Goal: Task Accomplishment & Management: Use online tool/utility

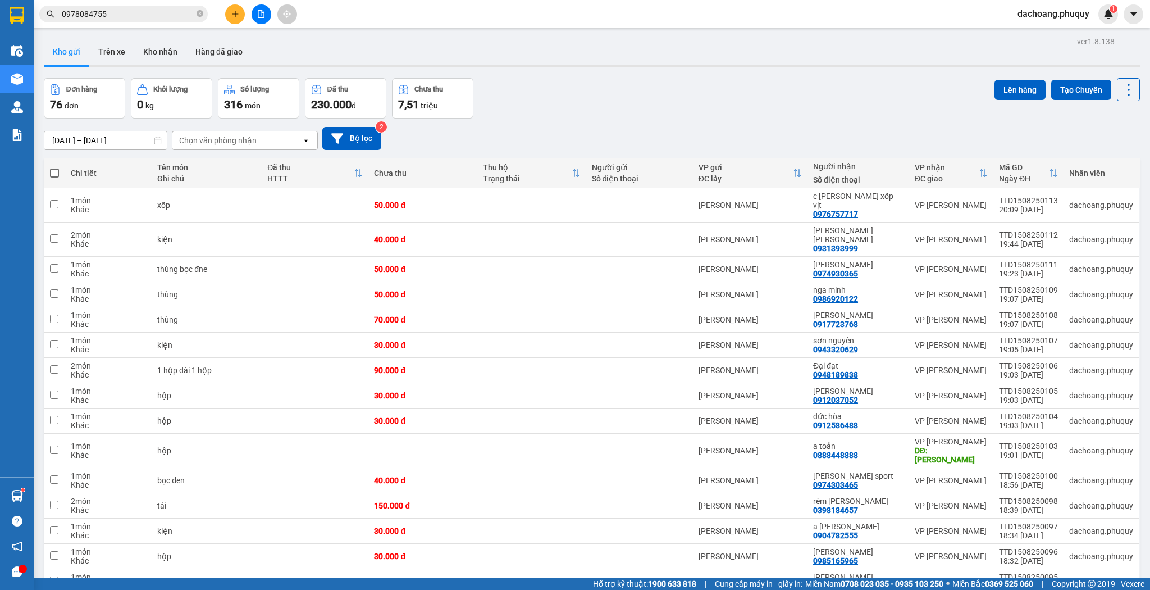
click at [54, 171] on span at bounding box center [54, 172] width 9 height 9
click at [54, 167] on input "checkbox" at bounding box center [54, 167] width 0 height 0
checkbox input "true"
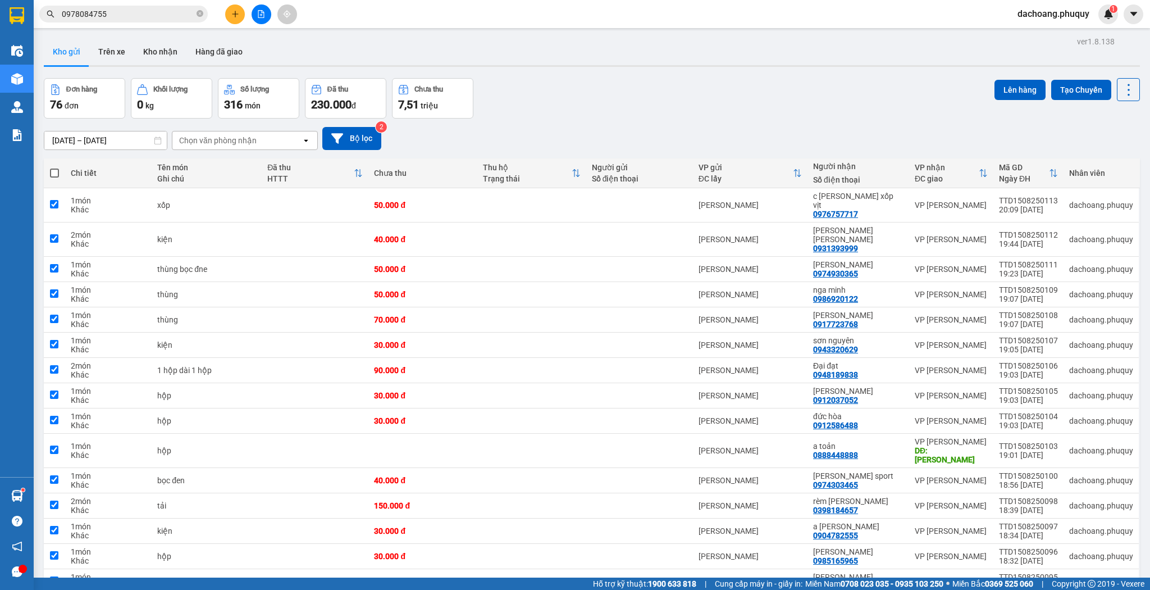
checkbox input "true"
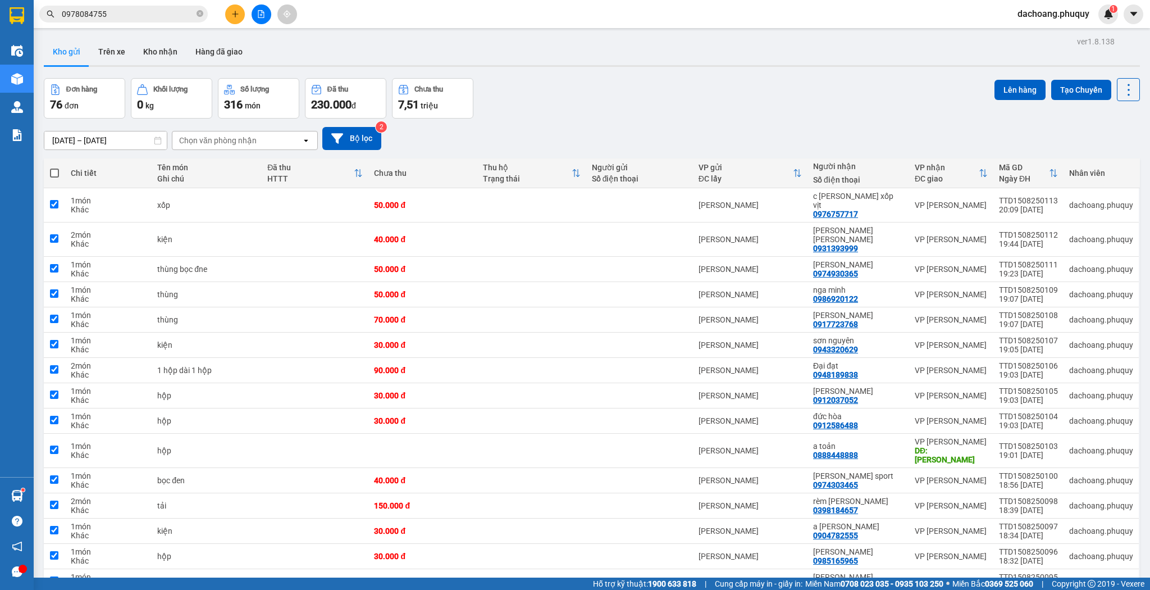
checkbox input "true"
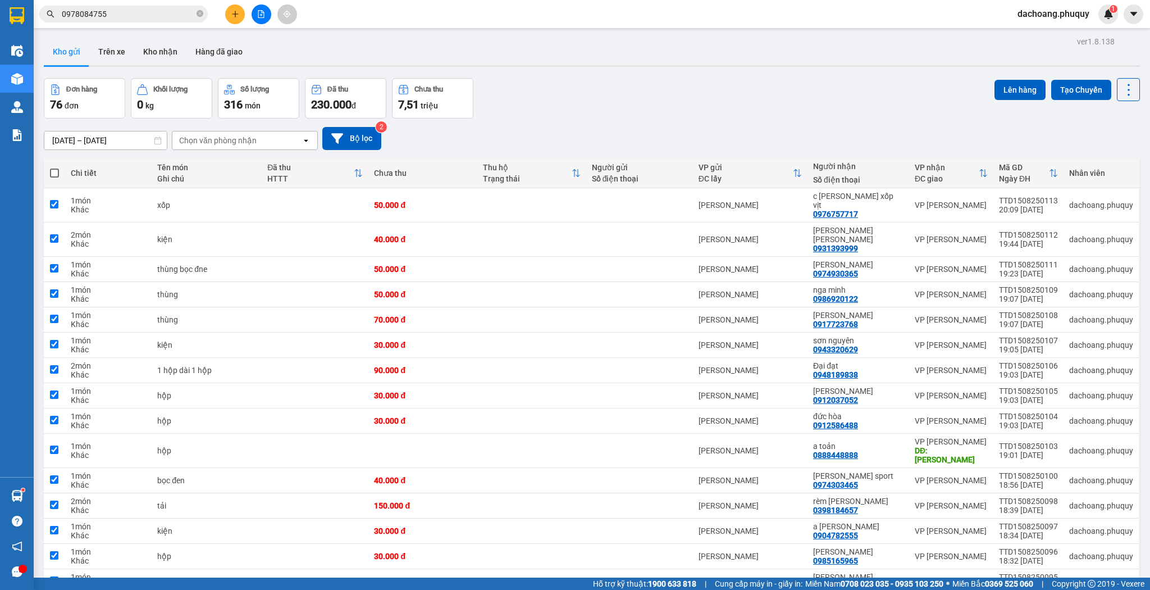
checkbox input "true"
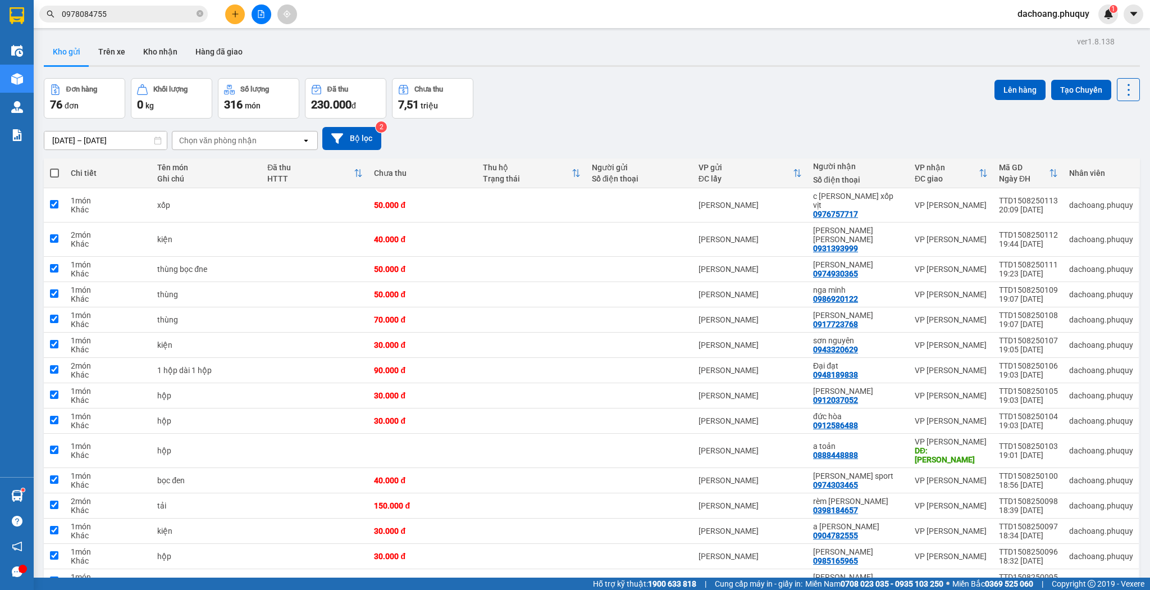
checkbox input "true"
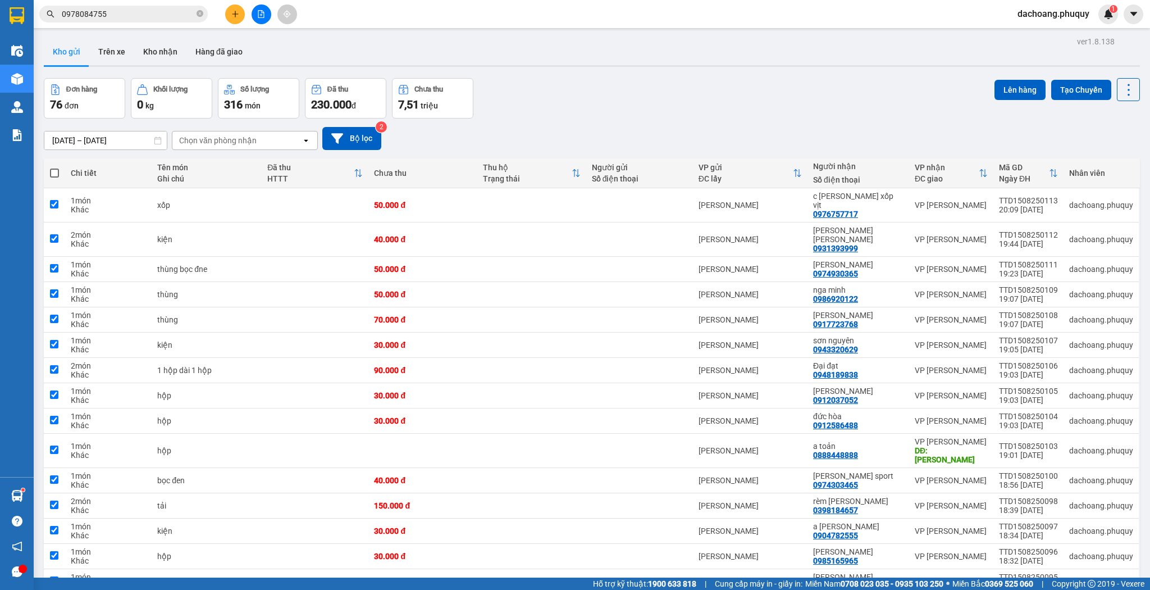
checkbox input "true"
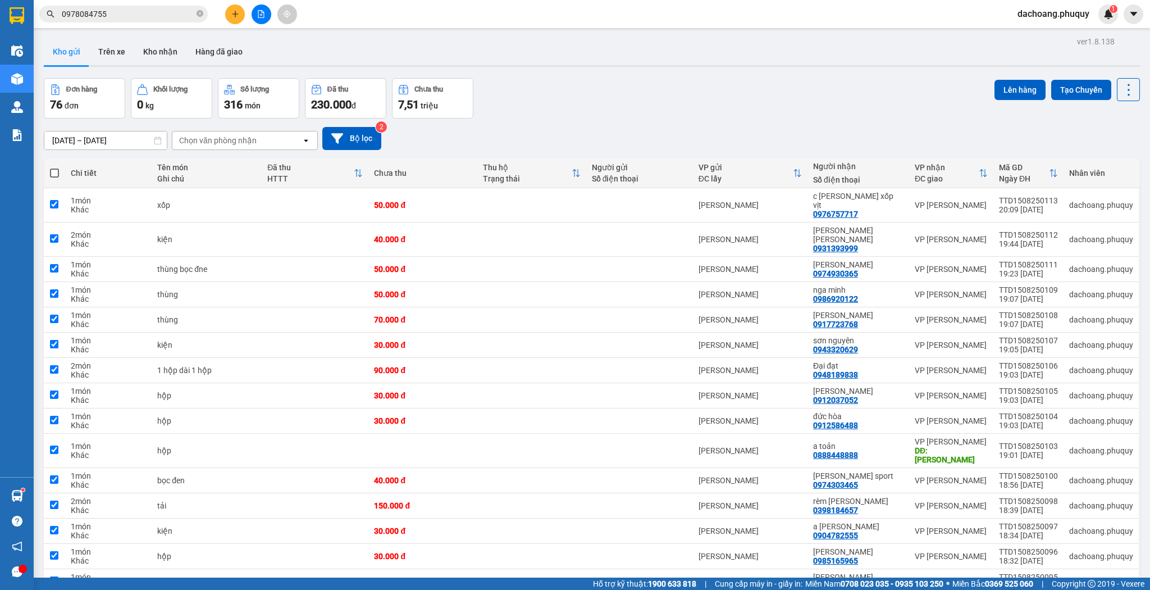
checkbox input "true"
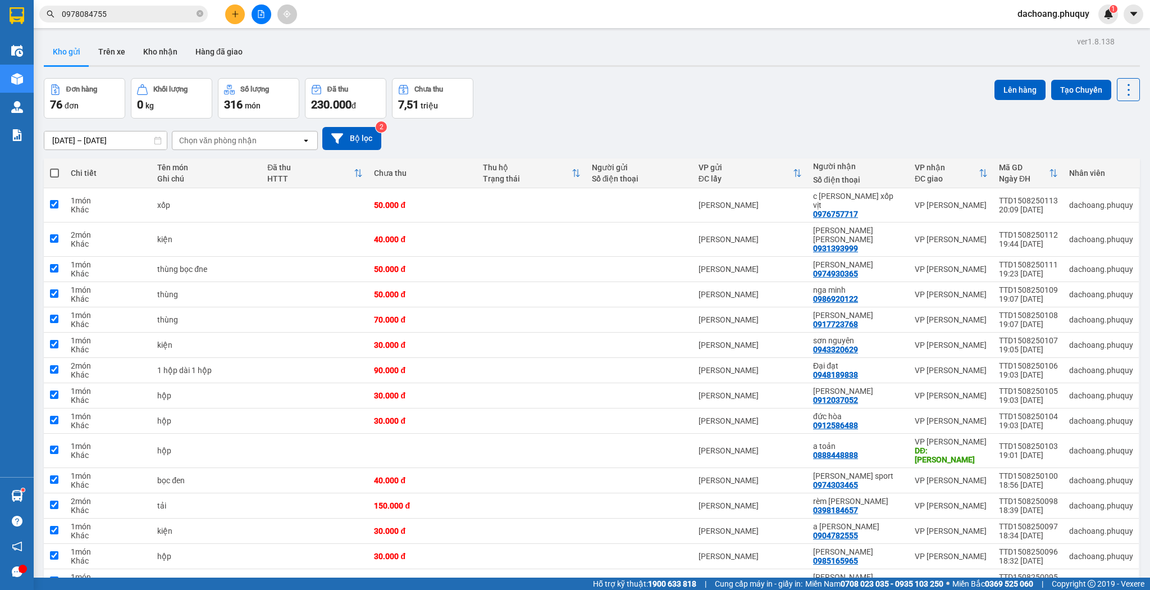
checkbox input "true"
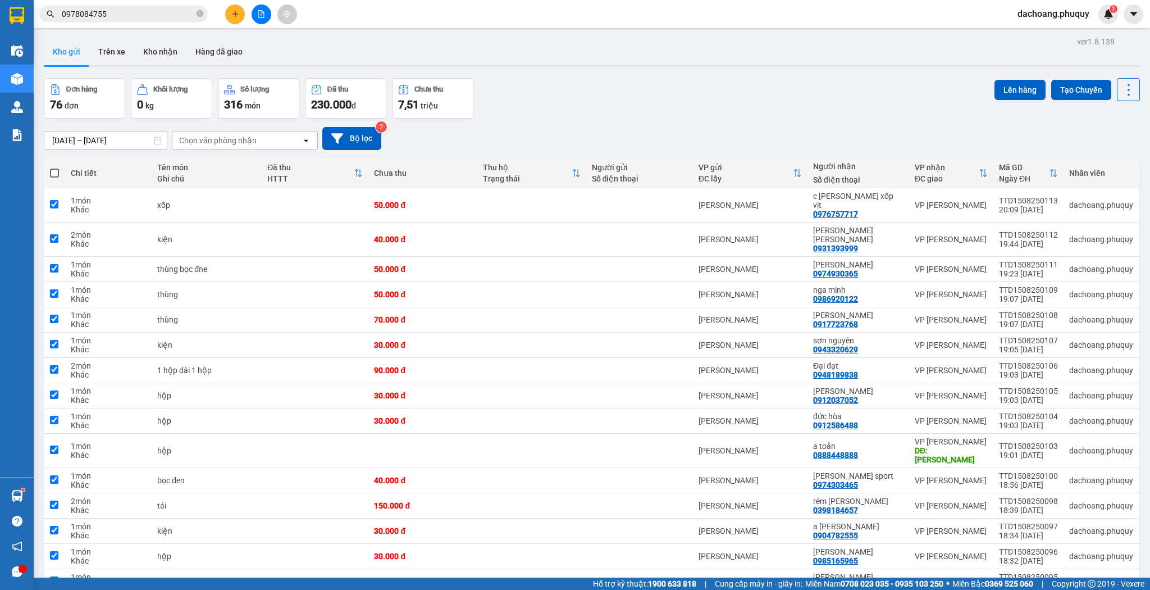
checkbox input "true"
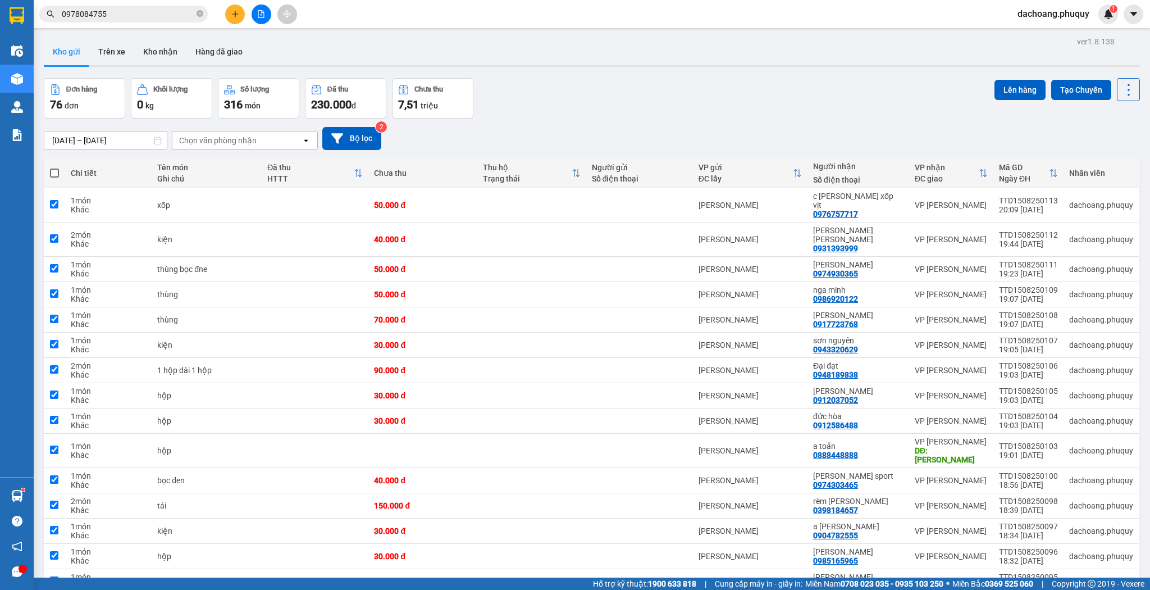
checkbox input "true"
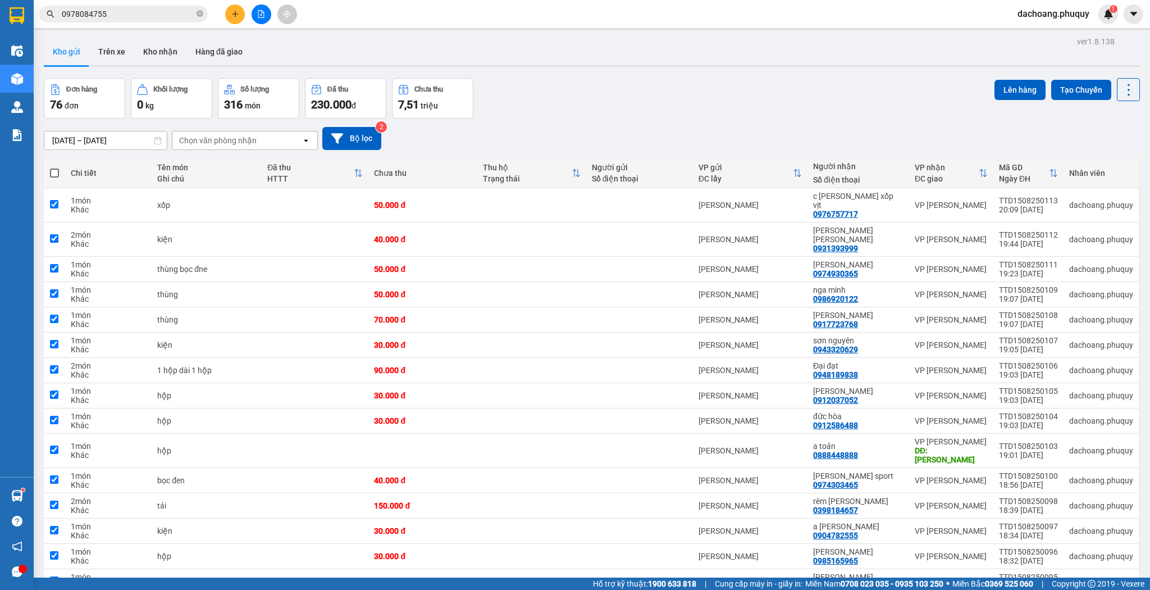
checkbox input "true"
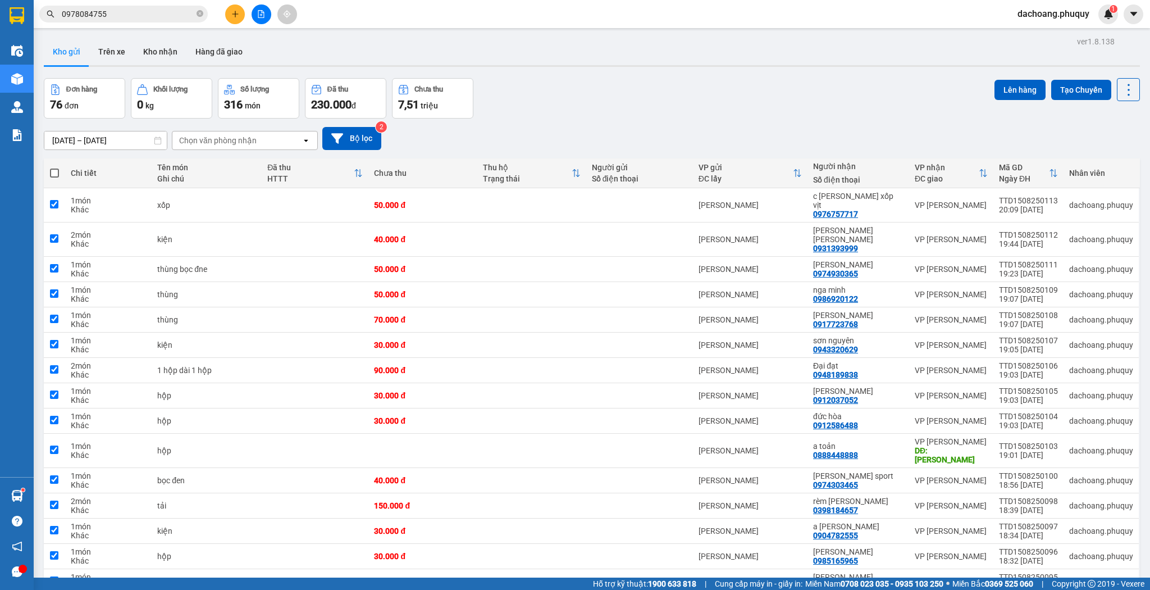
checkbox input "true"
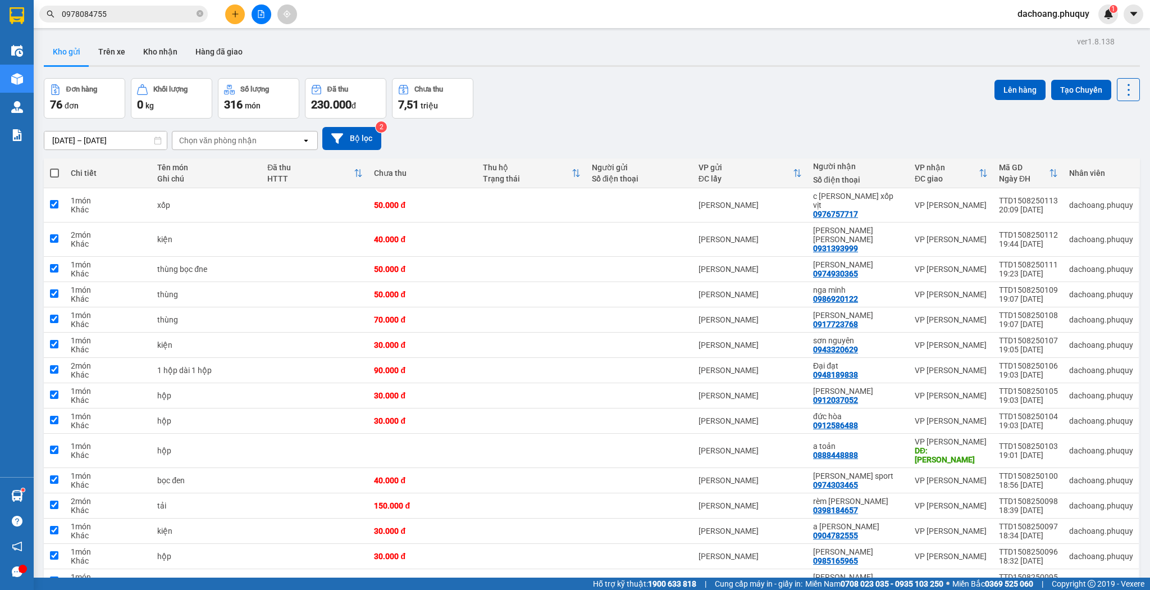
checkbox input "true"
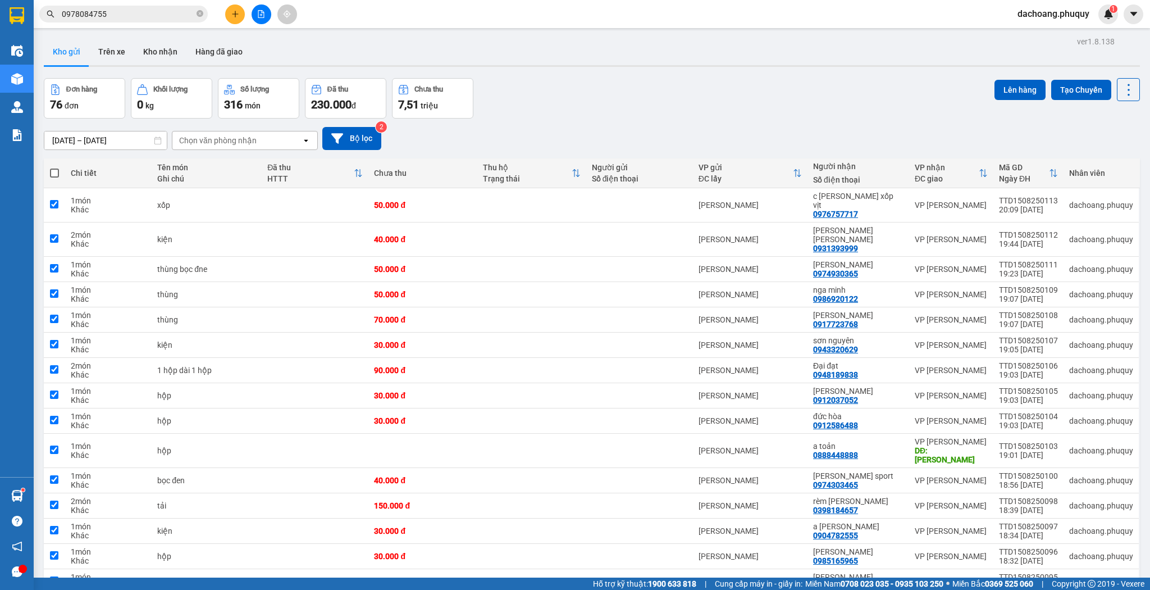
checkbox input "true"
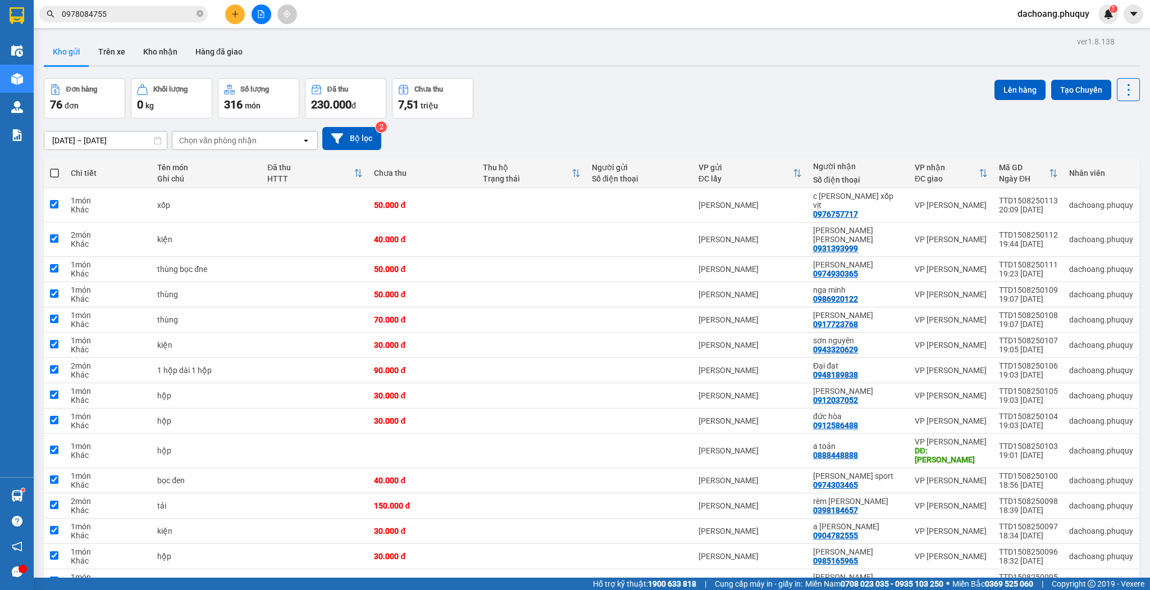
checkbox input "true"
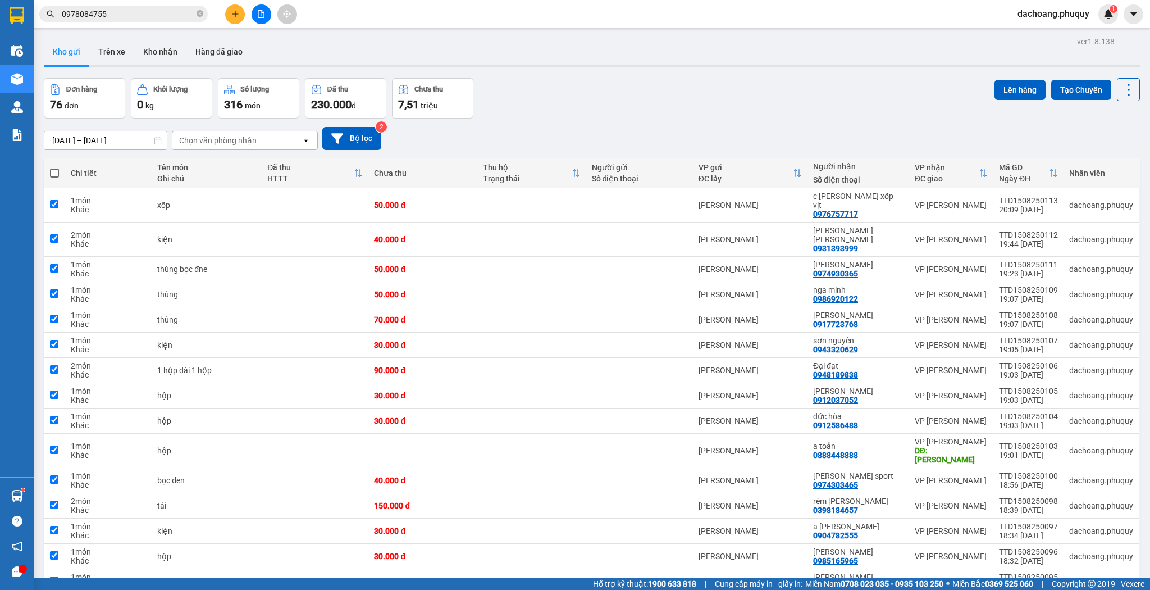
checkbox input "true"
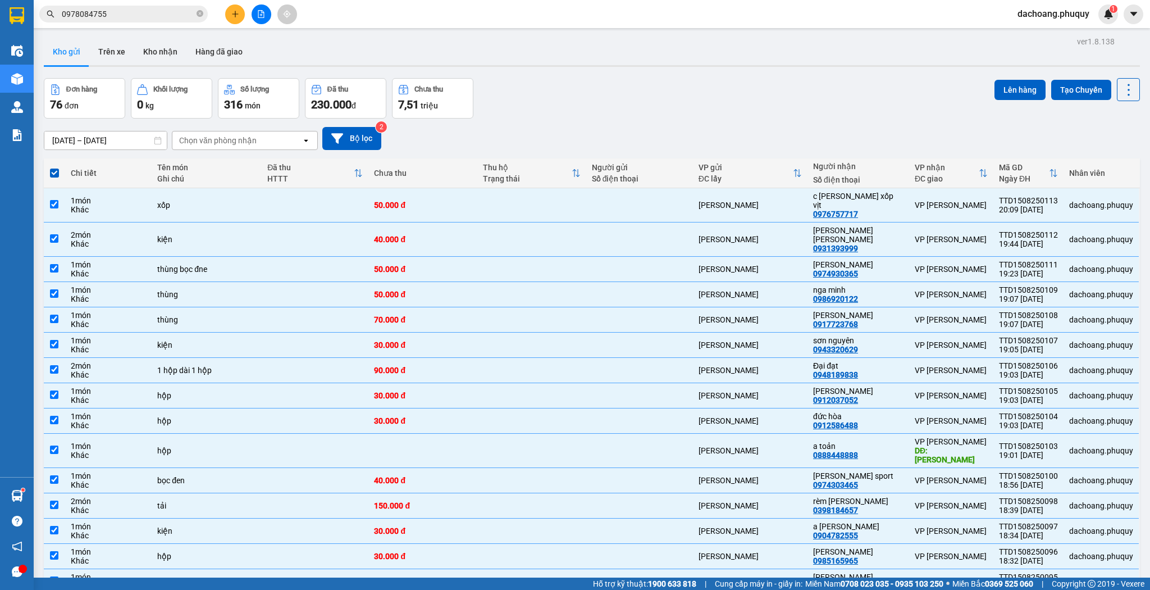
click at [987, 92] on div "Đơn hàng 76 đơn [PERSON_NAME] 0 kg Số [PERSON_NAME] 316 món Đã thu 230.000 [PER…" at bounding box center [592, 98] width 1096 height 40
click at [994, 90] on button "Lên hàng" at bounding box center [1019, 90] width 51 height 20
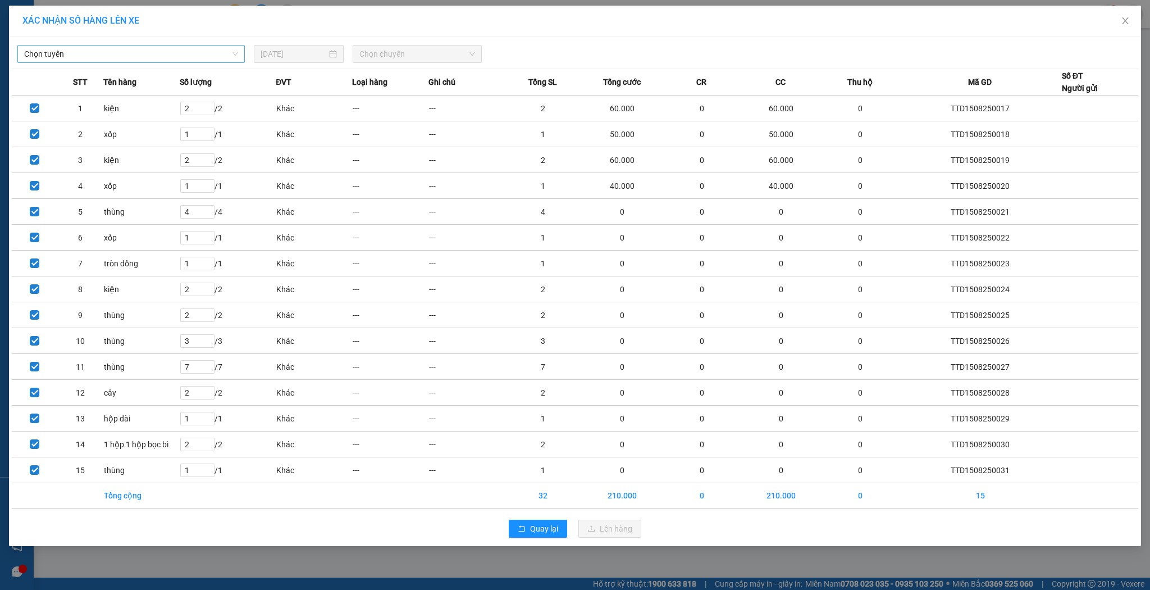
click at [147, 60] on span "Chọn tuyến" at bounding box center [131, 53] width 214 height 17
click at [147, 58] on span "Chọn tuyến" at bounding box center [131, 53] width 214 height 17
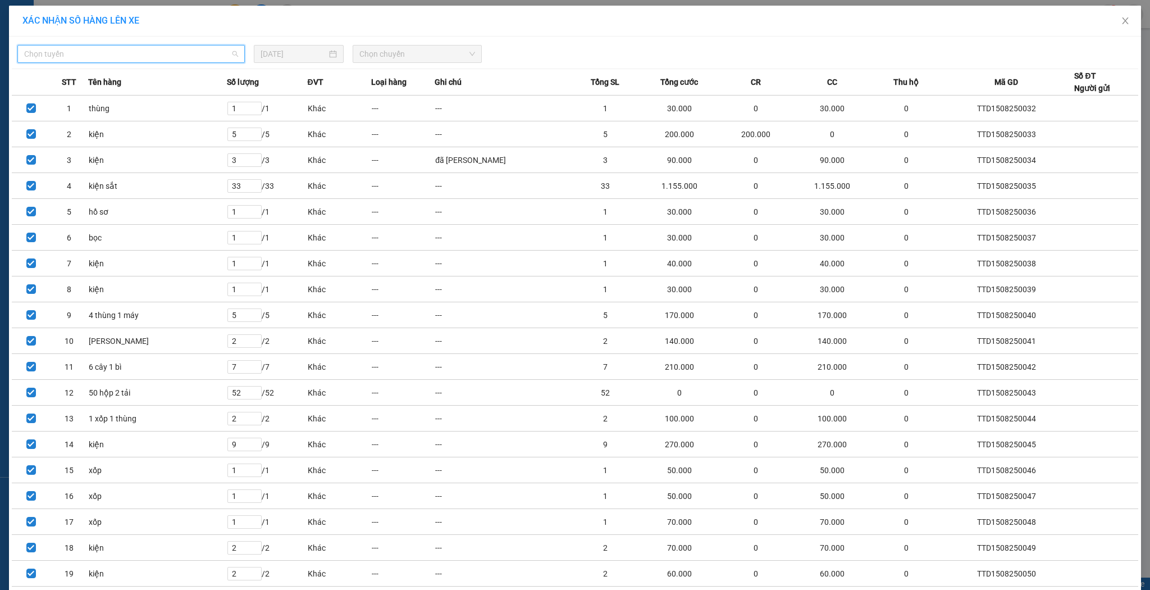
click at [147, 57] on span "Chọn tuyến" at bounding box center [131, 53] width 214 height 17
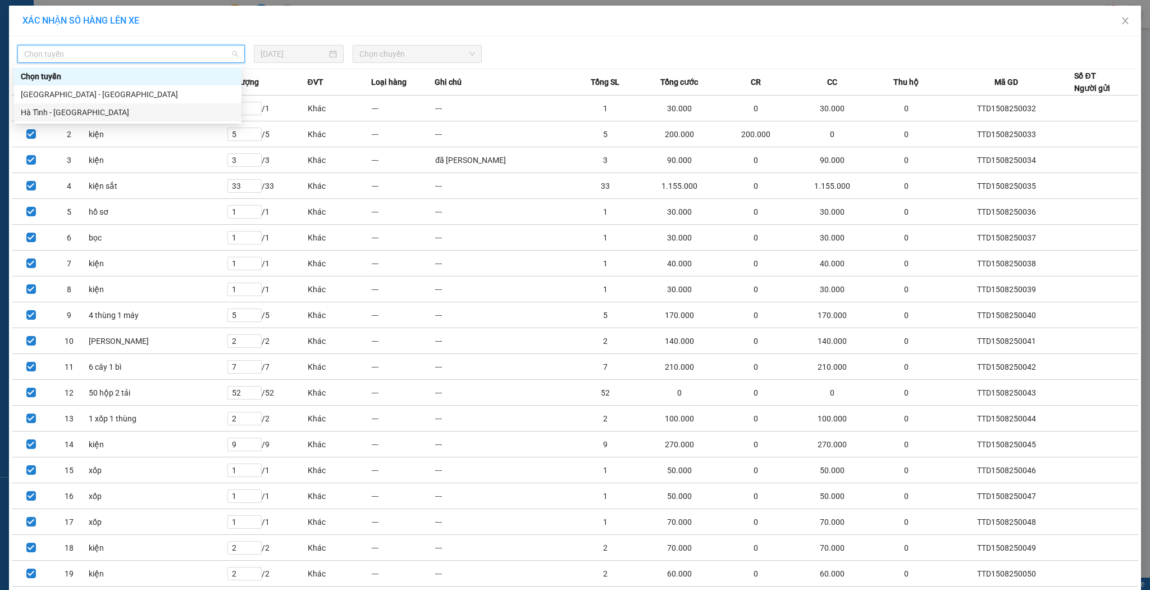
click at [111, 111] on div "Hà Tĩnh - [GEOGRAPHIC_DATA]" at bounding box center [128, 112] width 214 height 12
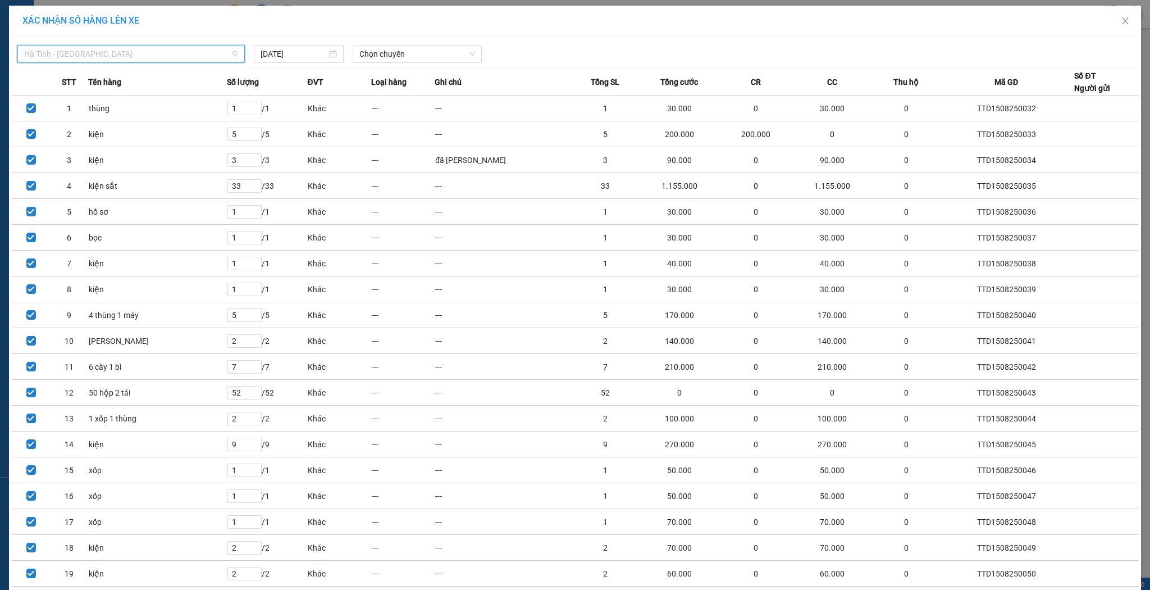
click at [133, 61] on span "Hà Tĩnh - [GEOGRAPHIC_DATA]" at bounding box center [131, 53] width 214 height 17
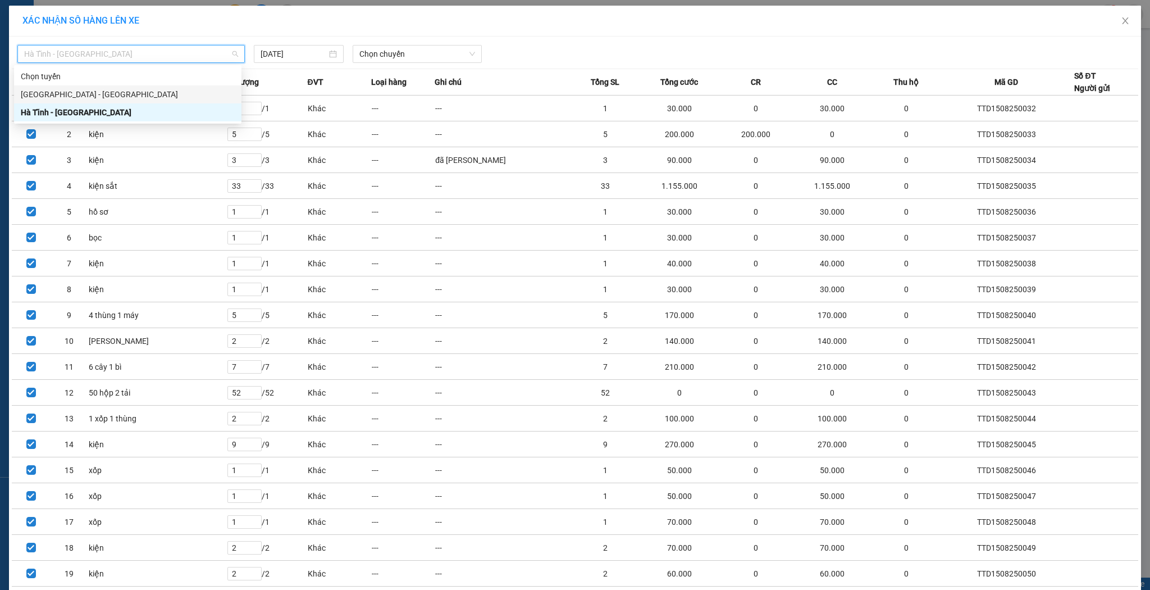
click at [88, 90] on div "[GEOGRAPHIC_DATA] - [GEOGRAPHIC_DATA]" at bounding box center [128, 94] width 214 height 12
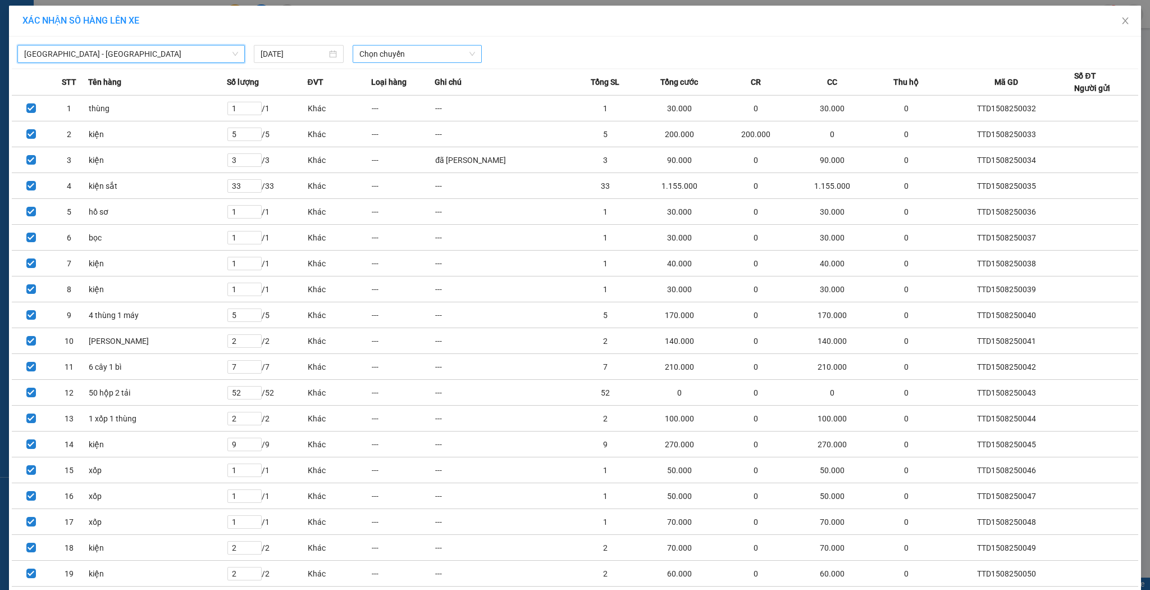
click at [405, 54] on span "Chọn chuyến" at bounding box center [417, 53] width 116 height 17
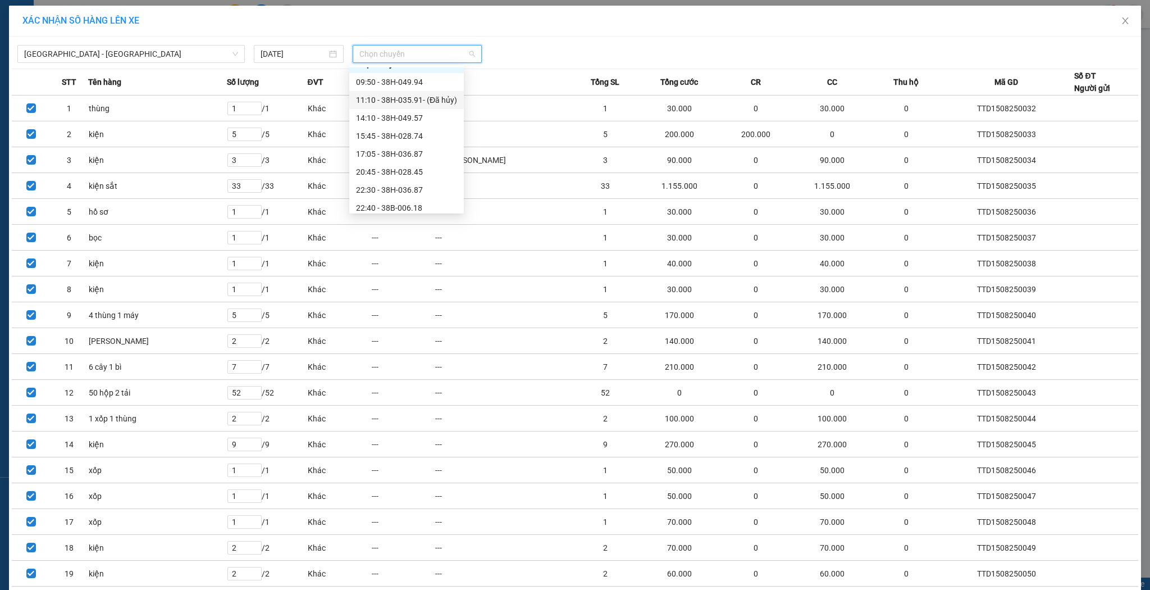
scroll to position [18, 0]
click at [416, 200] on div "22:40 - 38B-006.18" at bounding box center [406, 202] width 101 height 12
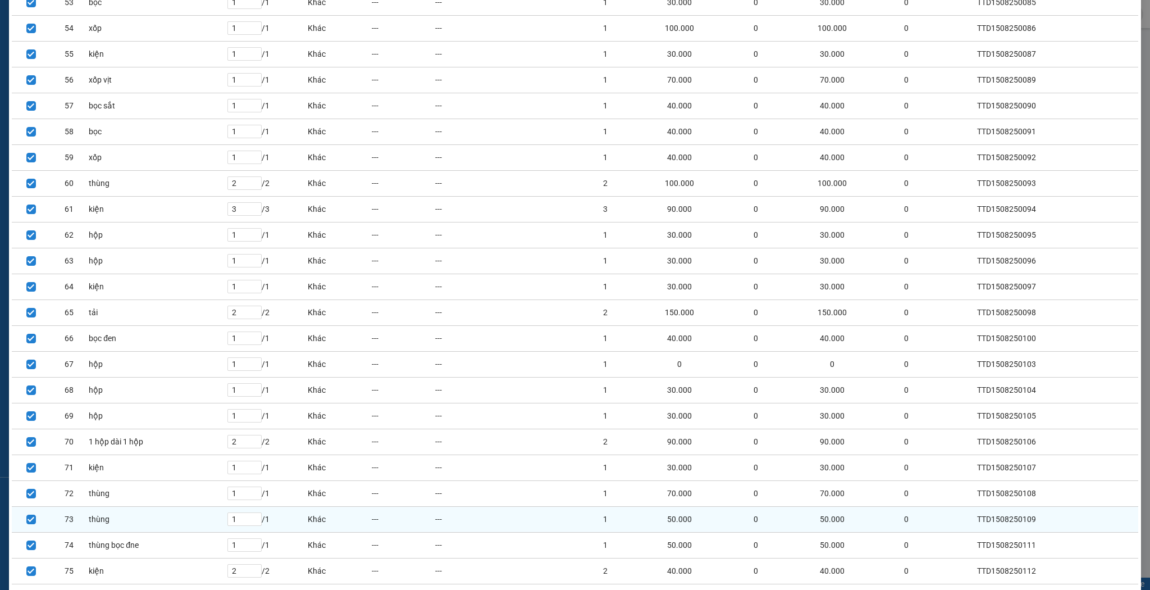
scroll to position [1561, 0]
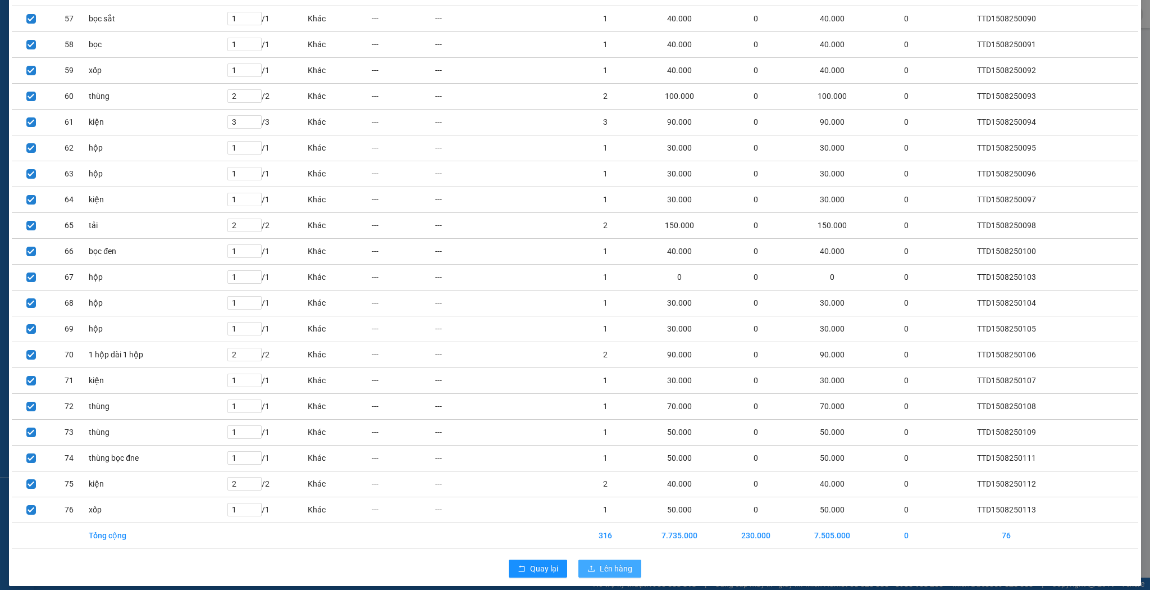
click at [617, 562] on span "Lên hàng" at bounding box center [616, 568] width 33 height 12
